Goal: Task Accomplishment & Management: Use online tool/utility

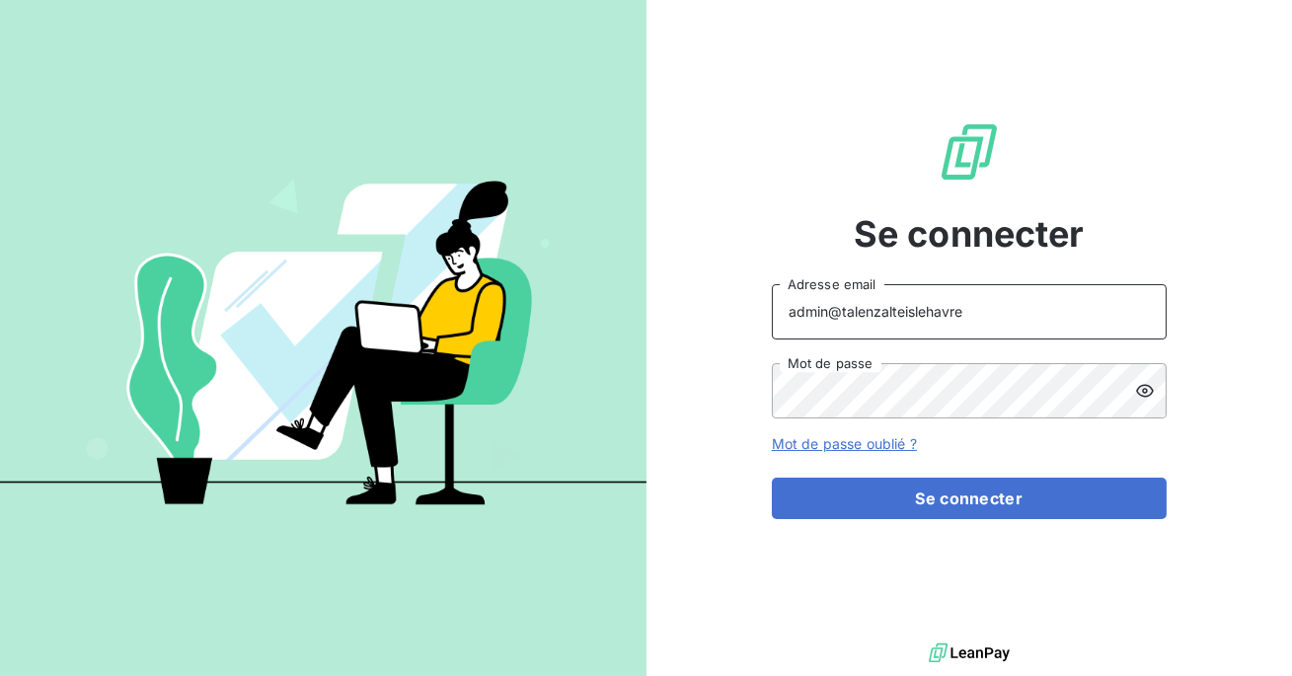
click at [977, 310] on input "admin@talenzalteislehavre" at bounding box center [969, 311] width 395 height 55
type input "admin@talenzalteisnormandieseine"
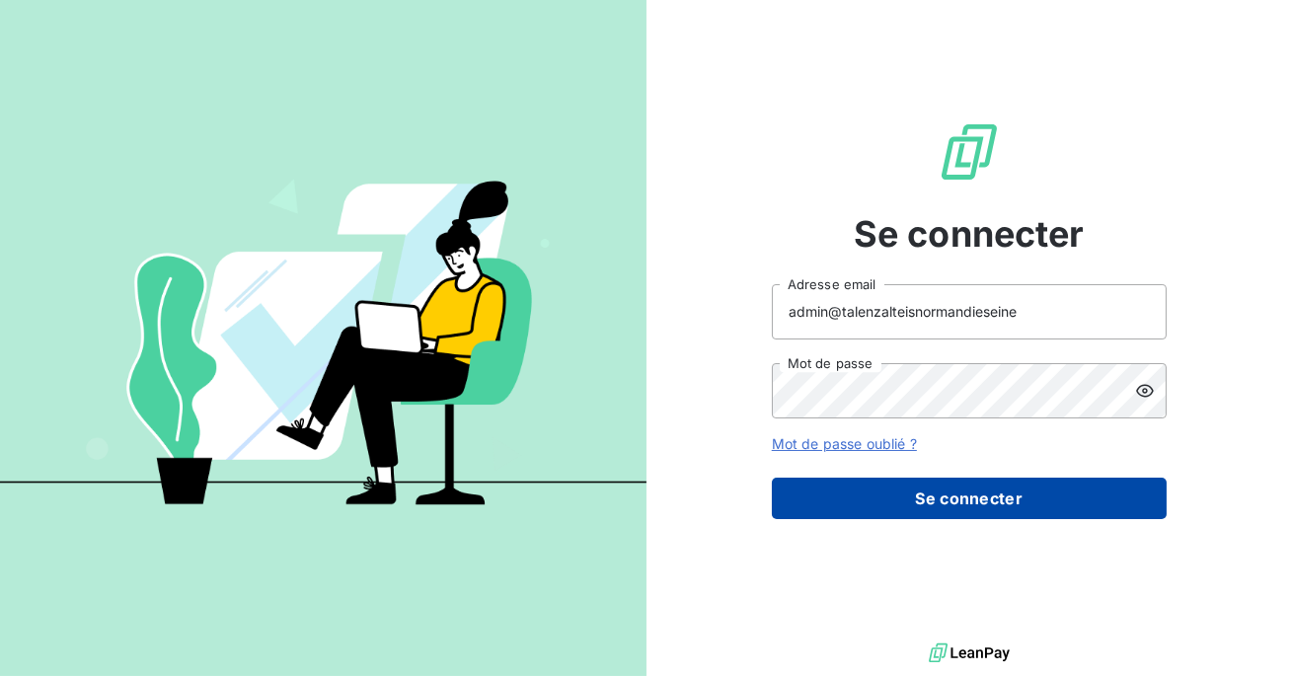
click at [950, 500] on button "Se connecter" at bounding box center [969, 498] width 395 height 41
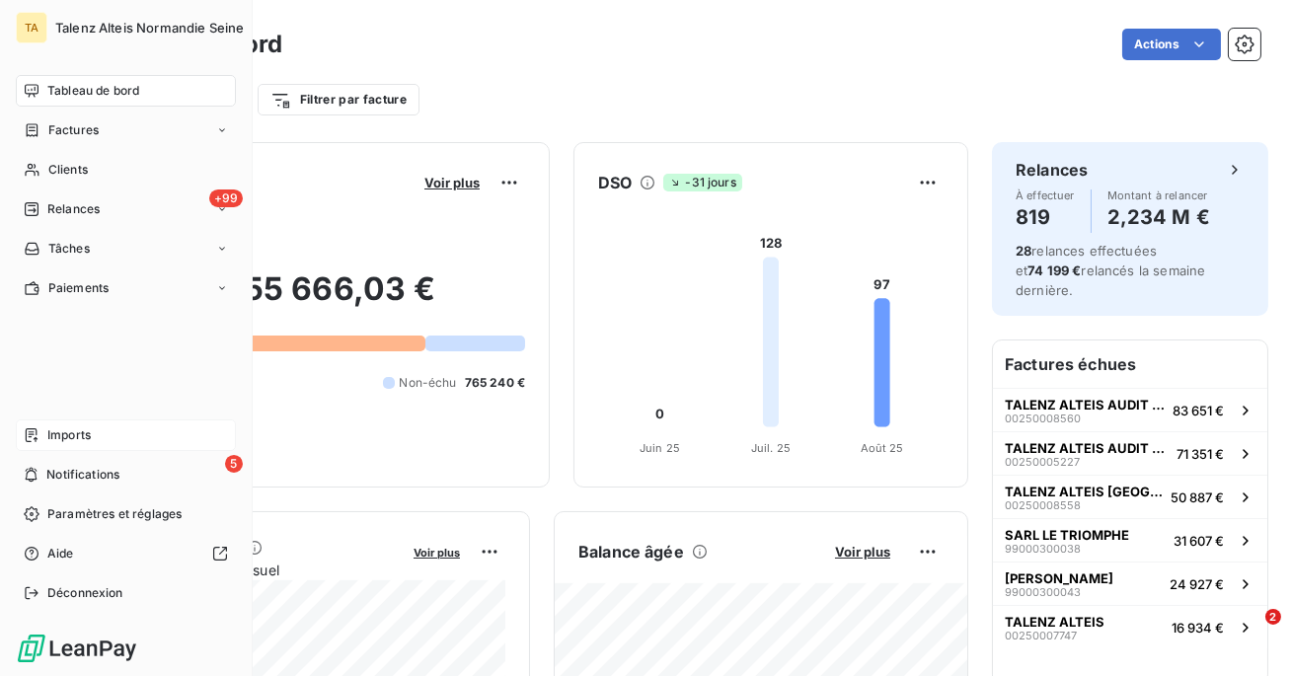
click at [63, 430] on span "Imports" at bounding box center [68, 435] width 43 height 18
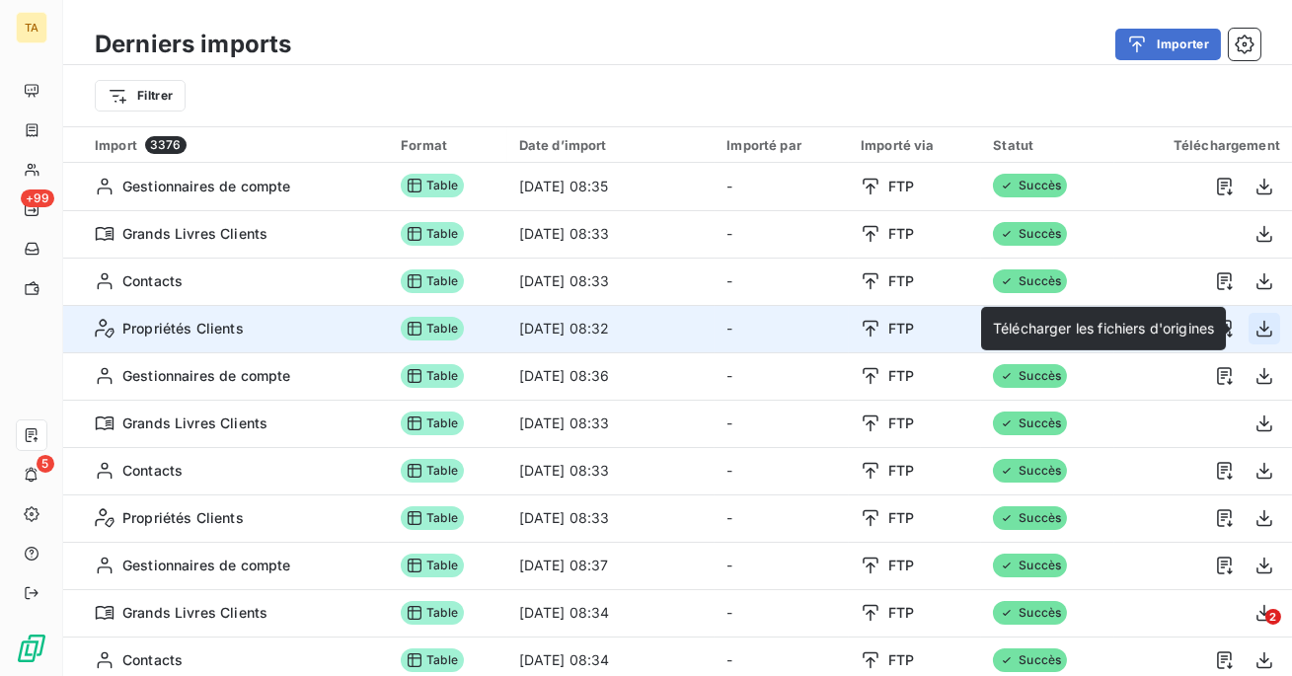
click at [1261, 328] on icon "button" at bounding box center [1264, 329] width 20 height 20
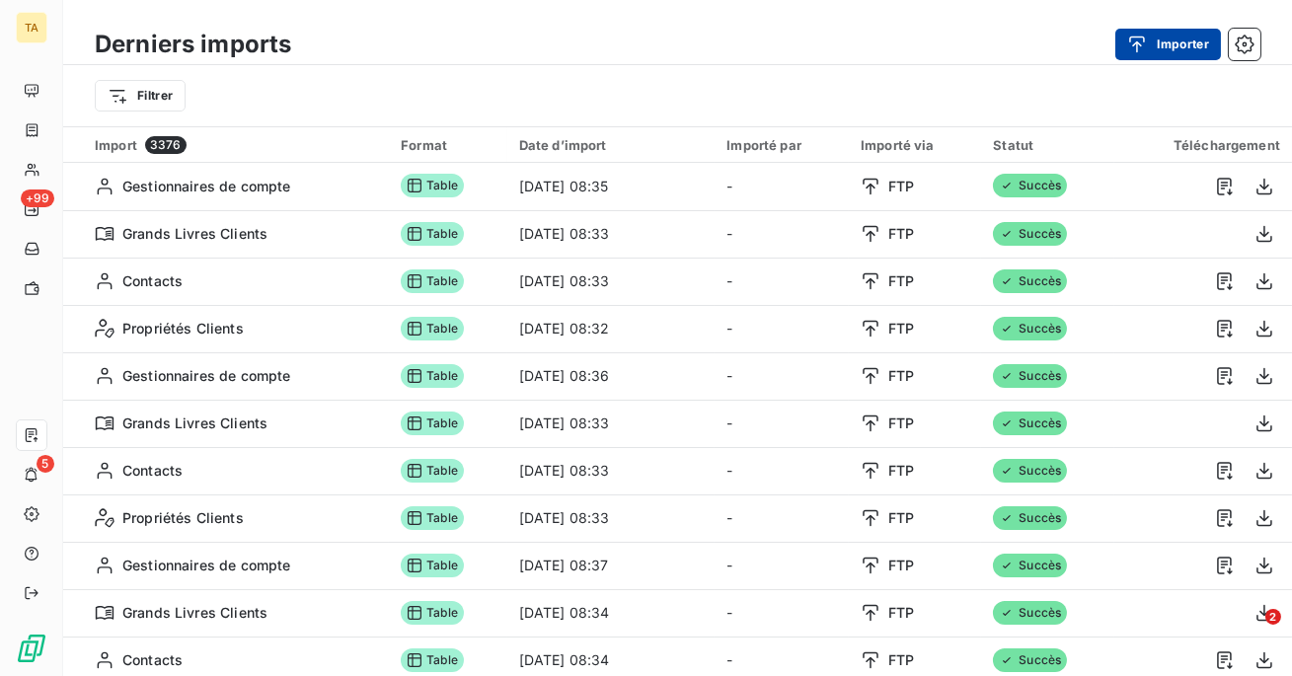
click at [1177, 42] on button "Importer" at bounding box center [1168, 45] width 106 height 32
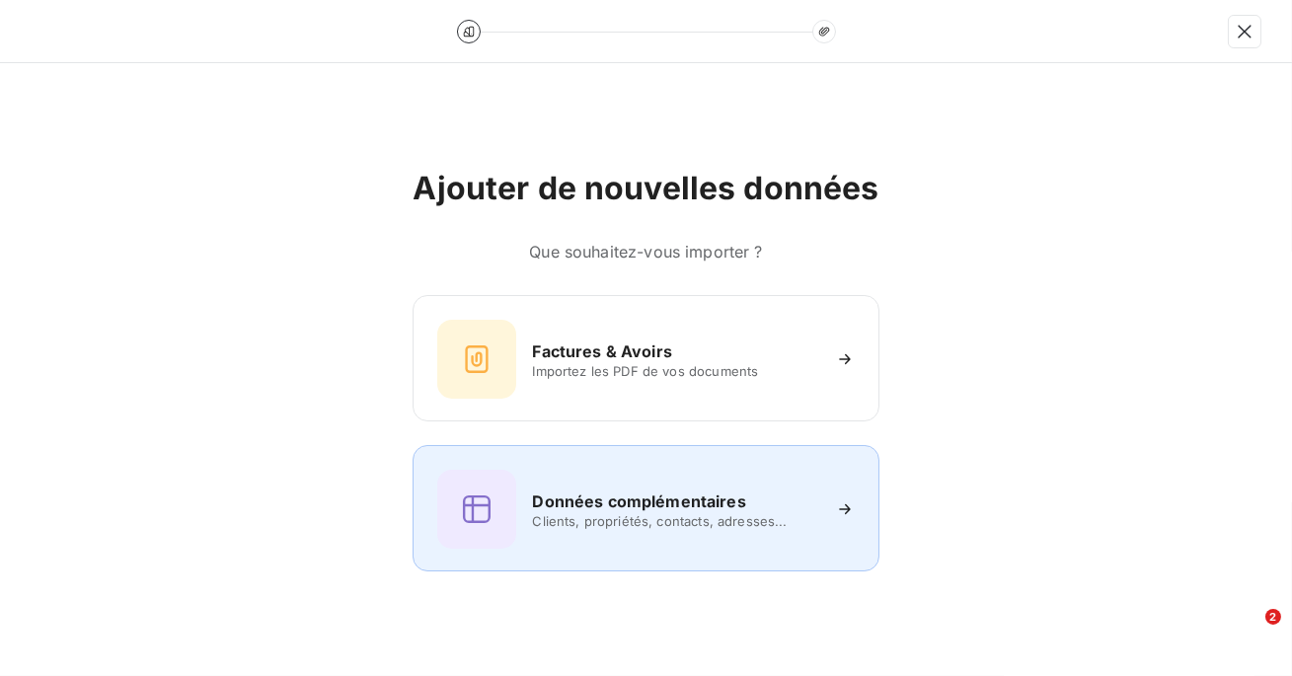
click at [612, 511] on h6 "Données complémentaires" at bounding box center [638, 502] width 213 height 24
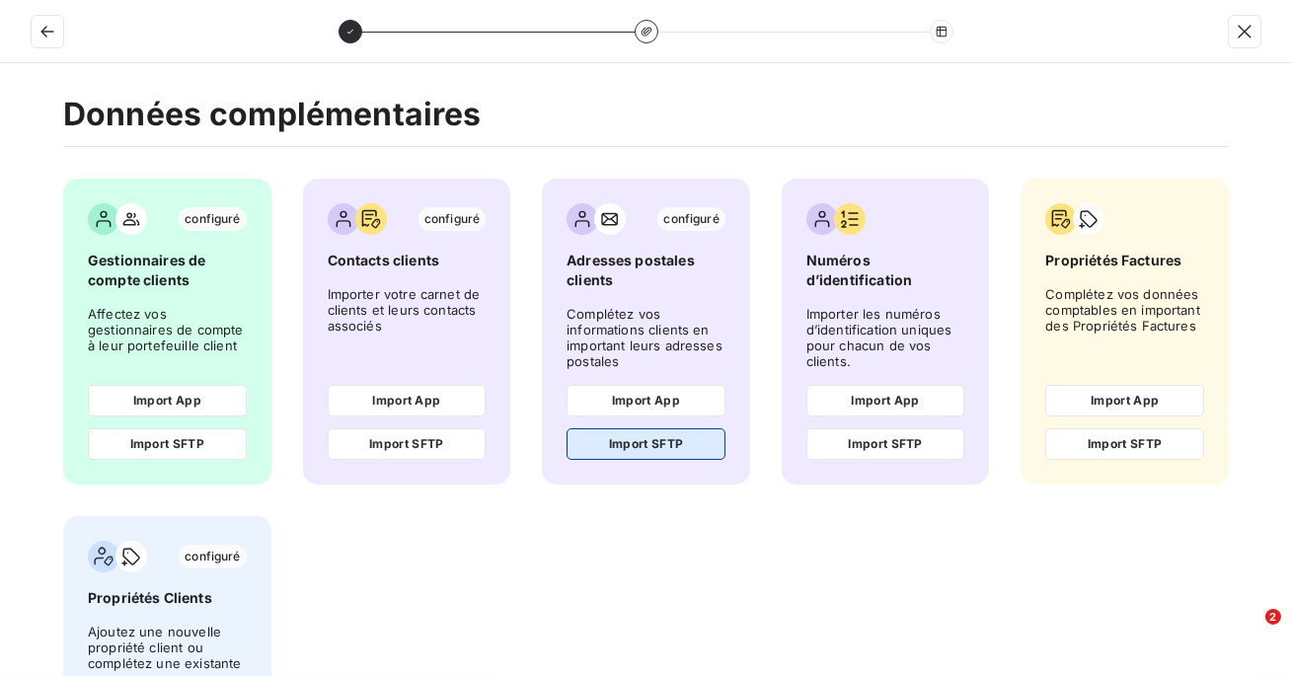
click at [632, 449] on button "Import SFTP" at bounding box center [645, 444] width 159 height 32
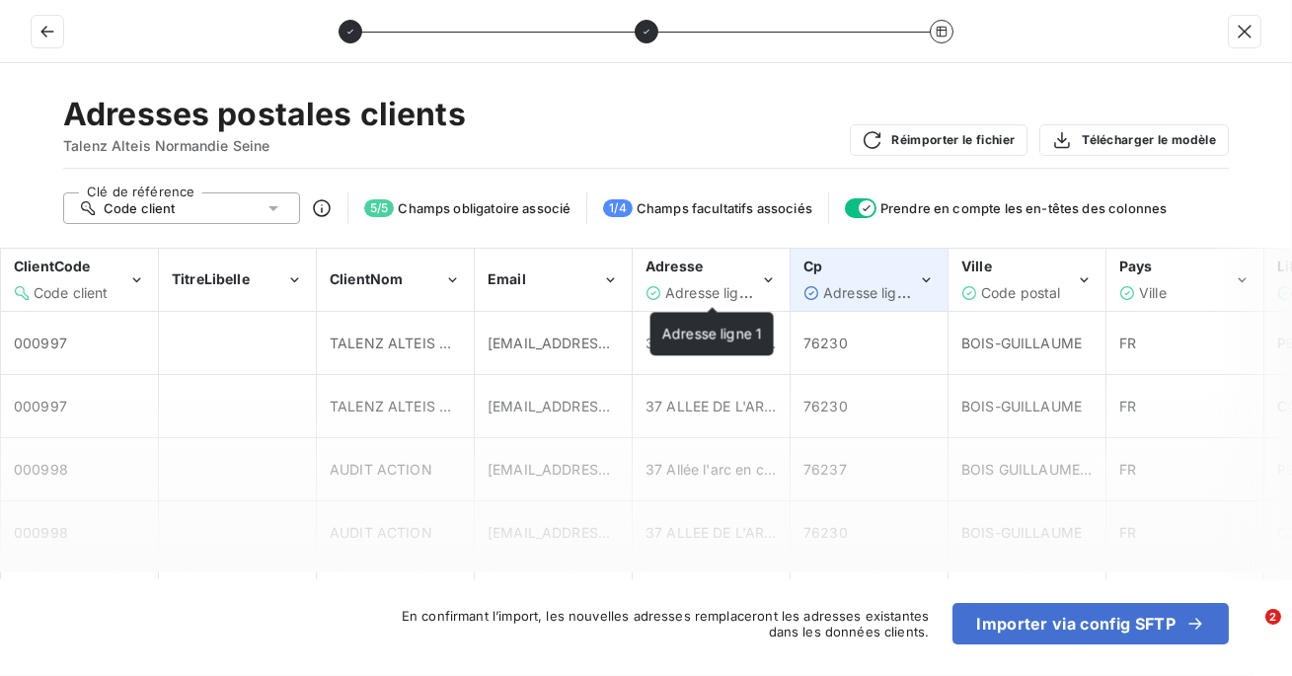
click at [843, 286] on span "Adresse ligne 2" at bounding box center [874, 292] width 103 height 17
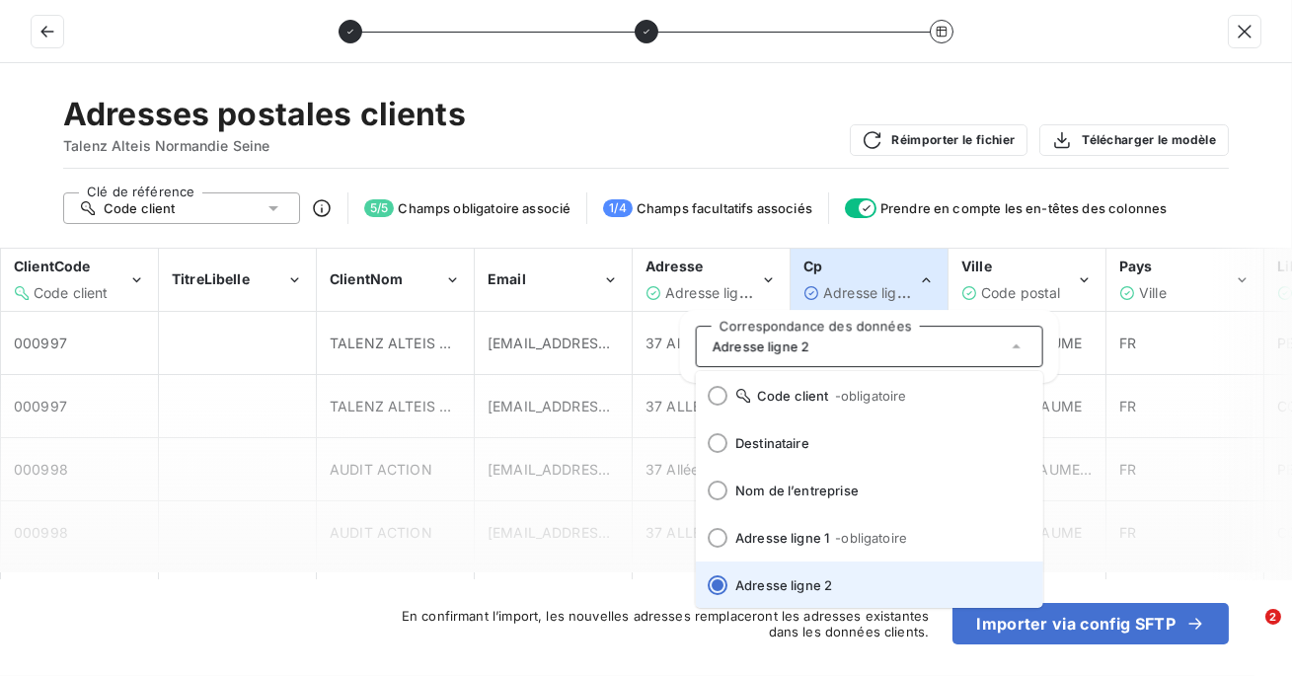
scroll to position [244, 0]
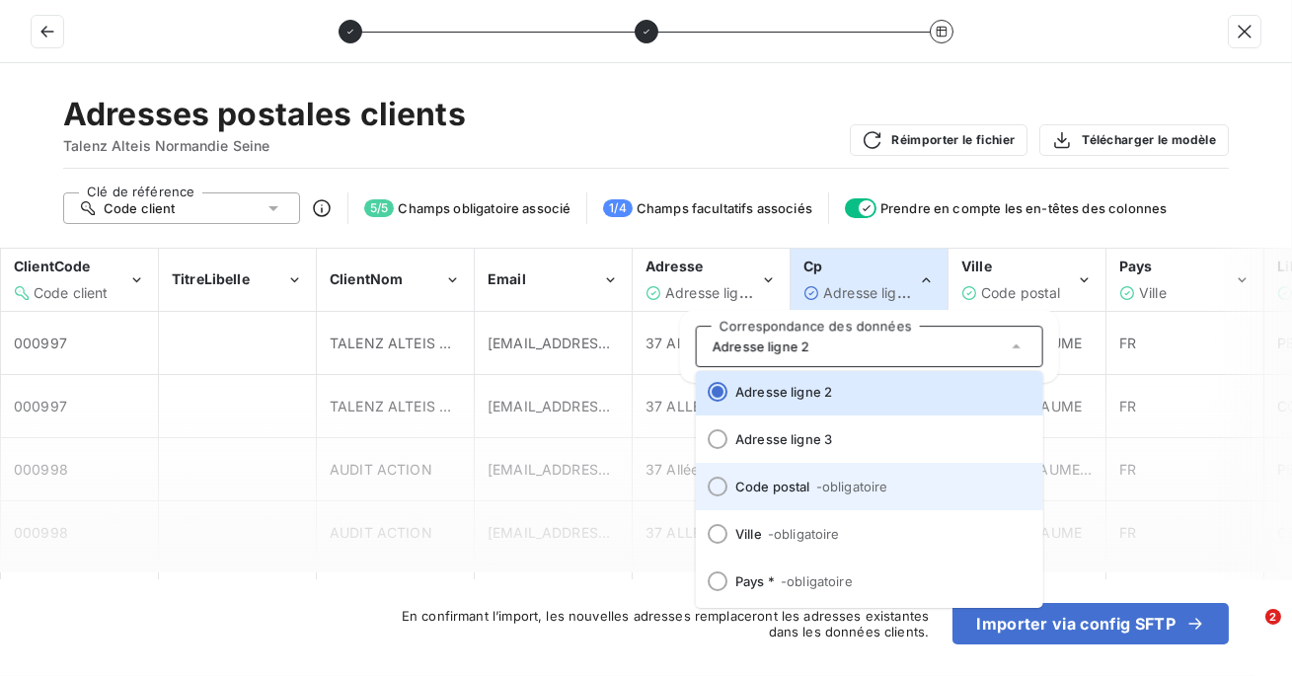
click at [810, 497] on li "Code postal - obligatoire" at bounding box center [869, 486] width 347 height 47
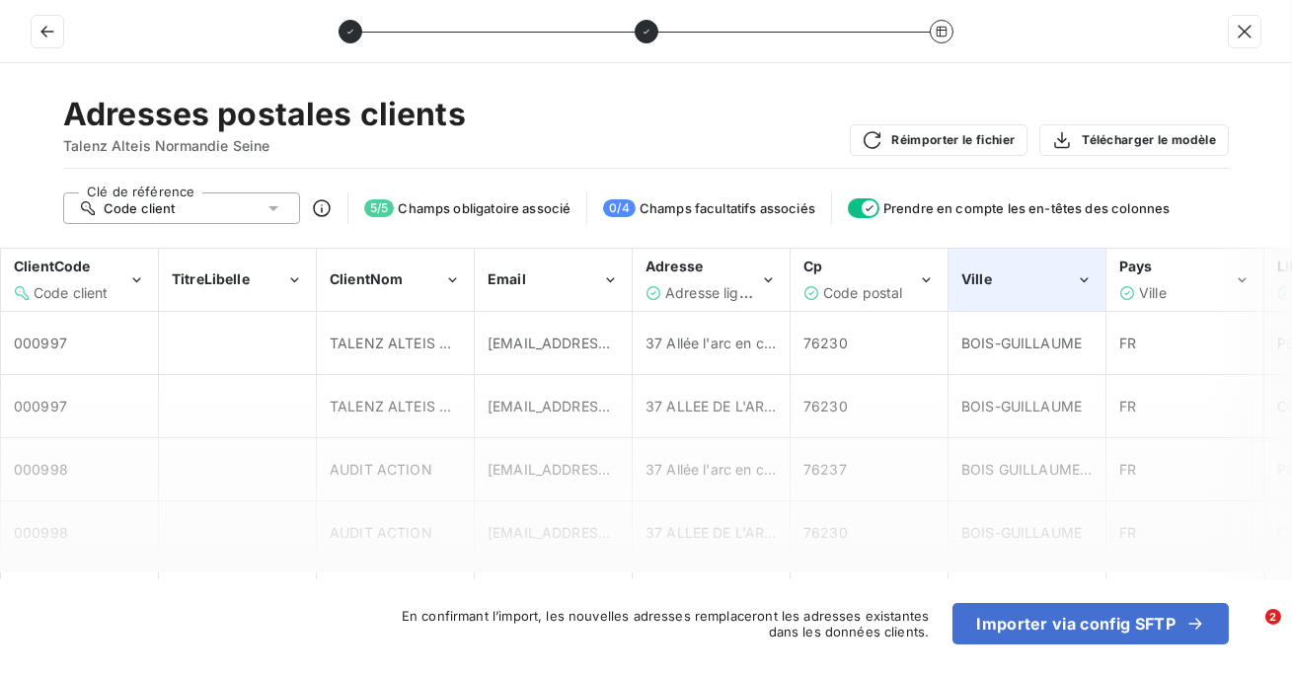
click at [1031, 287] on div "Ville" at bounding box center [1018, 279] width 114 height 20
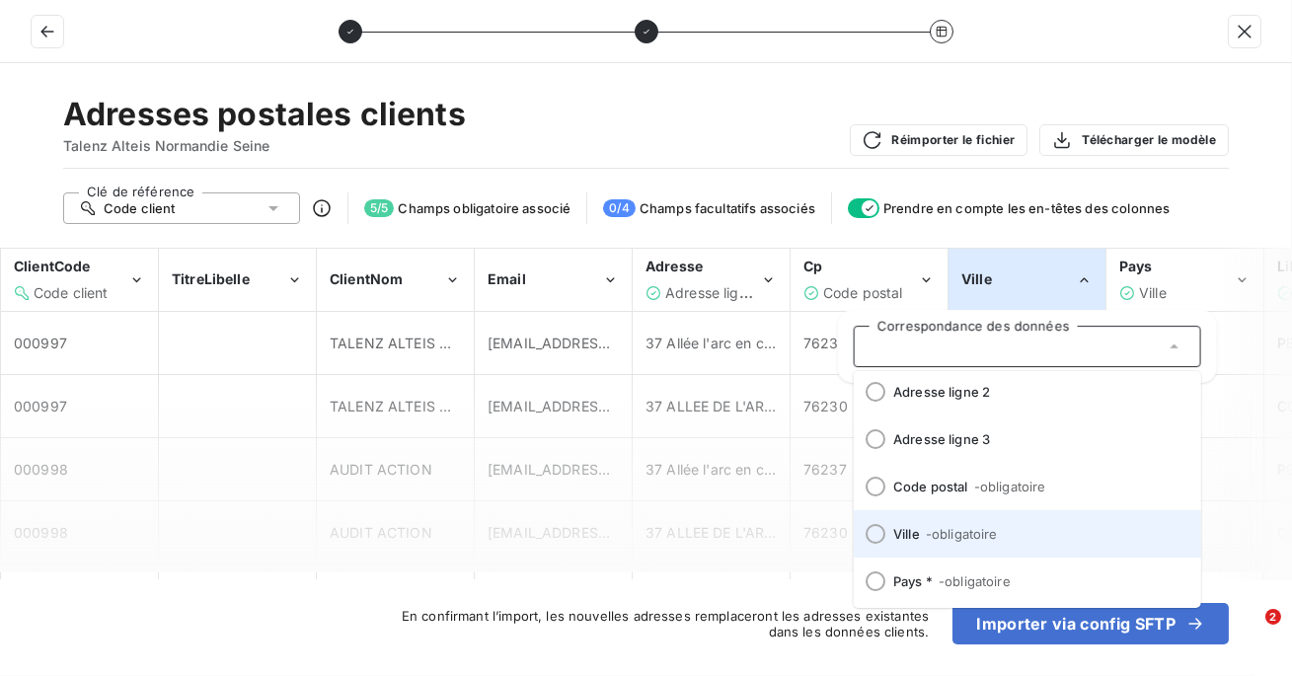
click at [942, 542] on li "Ville - obligatoire" at bounding box center [1027, 533] width 347 height 47
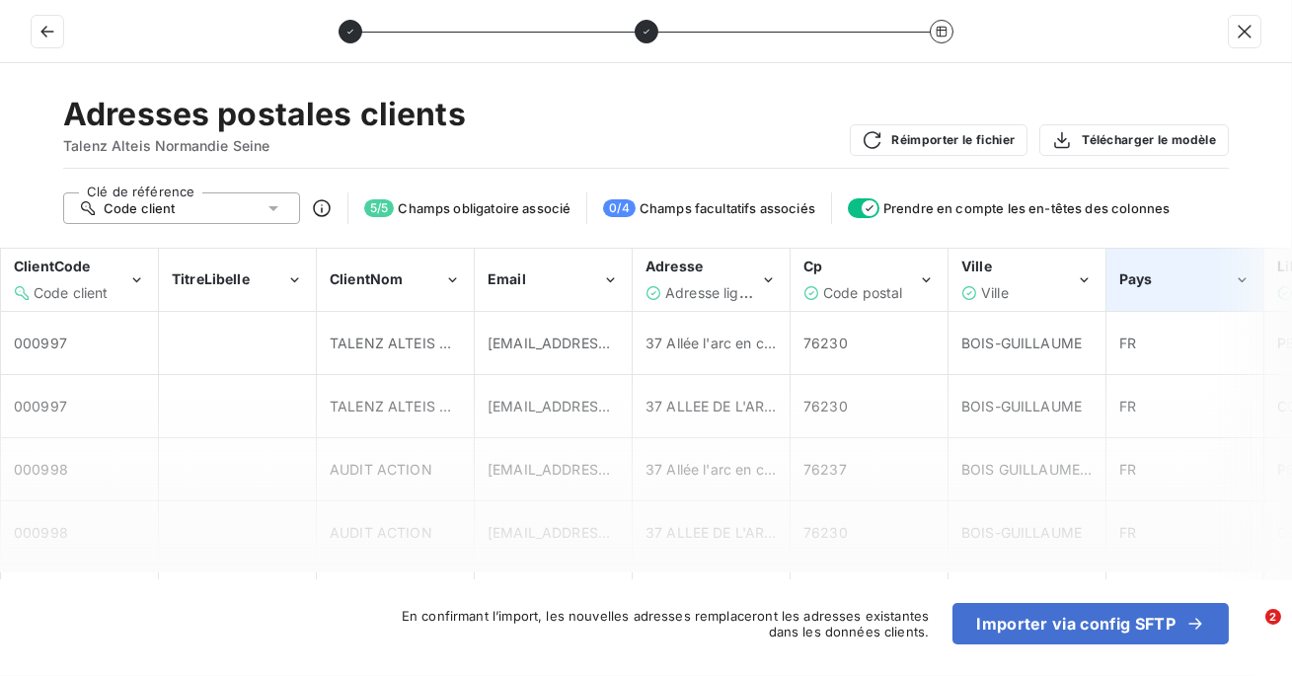
click at [1143, 280] on span "Pays" at bounding box center [1136, 278] width 34 height 17
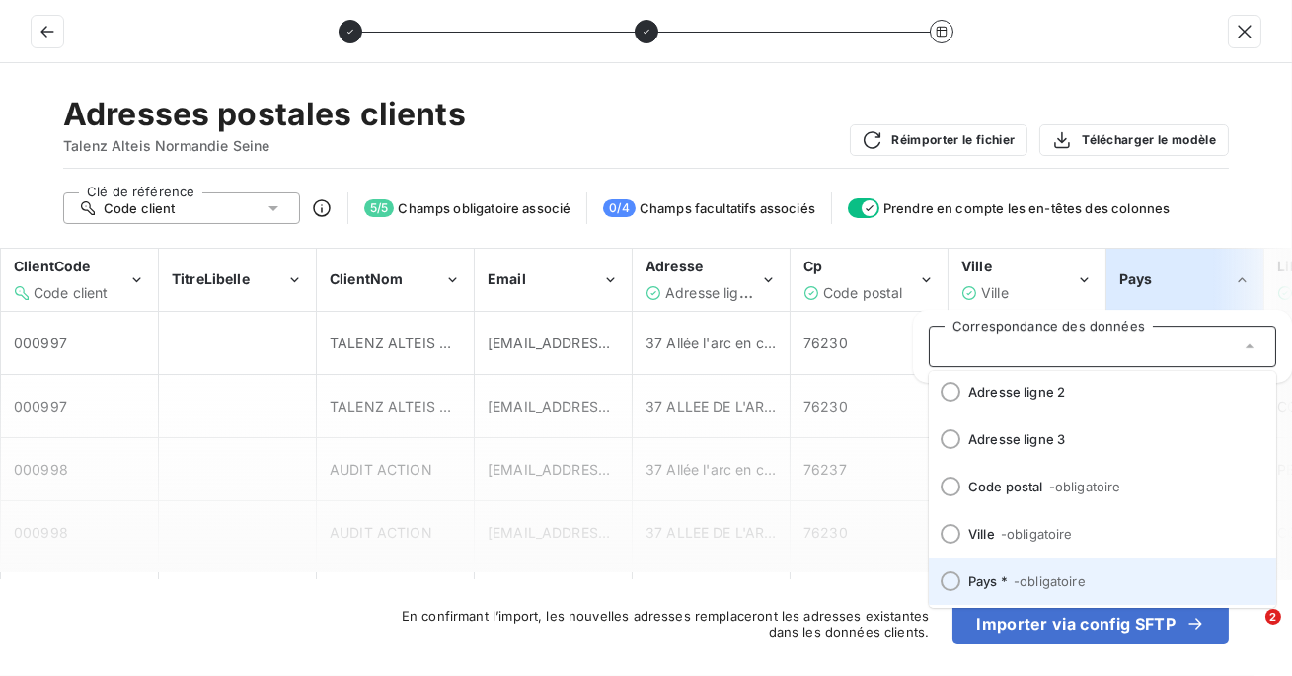
click at [991, 579] on span "Pays * - obligatoire" at bounding box center [1114, 581] width 292 height 16
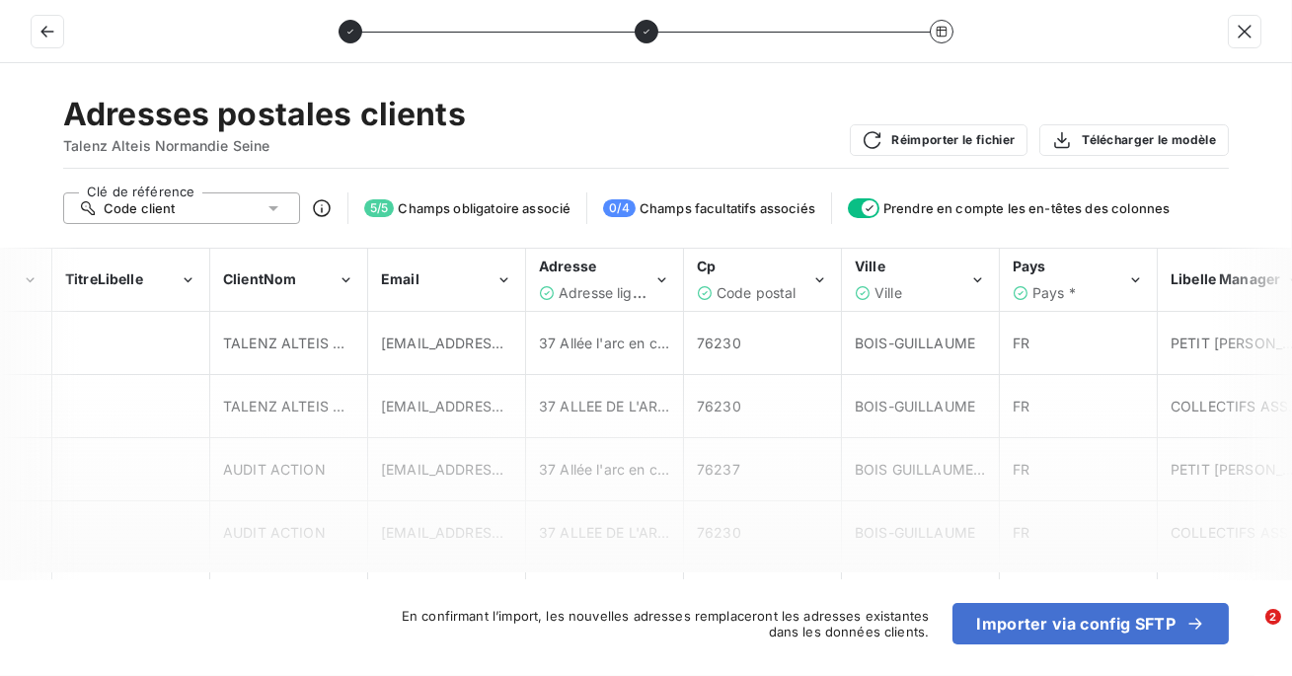
scroll to position [0, 0]
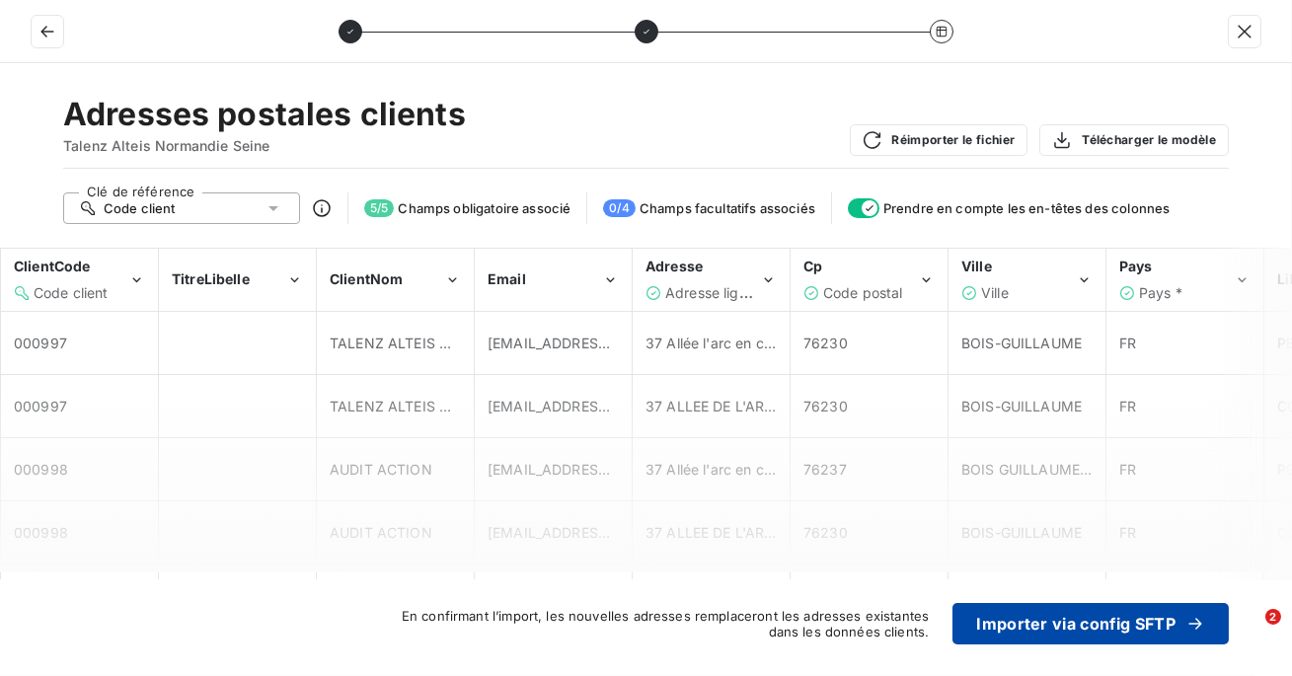
click at [1051, 621] on button "Importer via config SFTP" at bounding box center [1090, 623] width 276 height 41
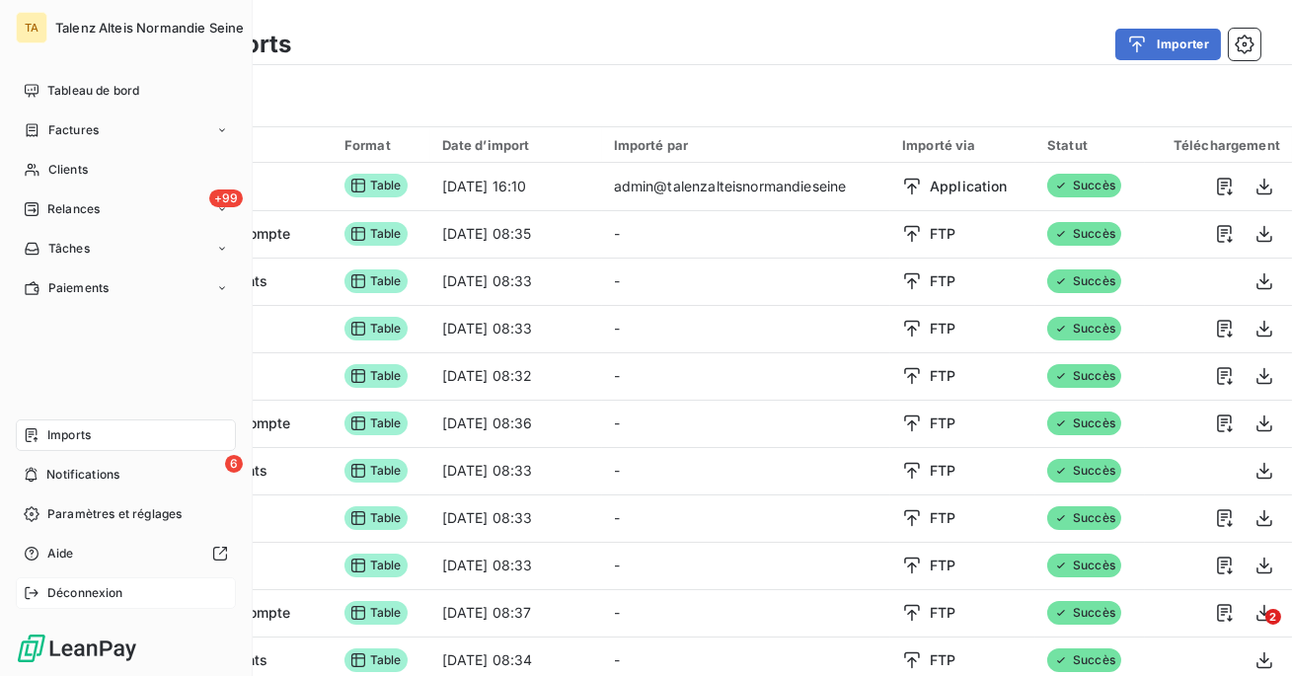
click at [64, 595] on span "Déconnexion" at bounding box center [85, 593] width 76 height 18
